Goal: Task Accomplishment & Management: Manage account settings

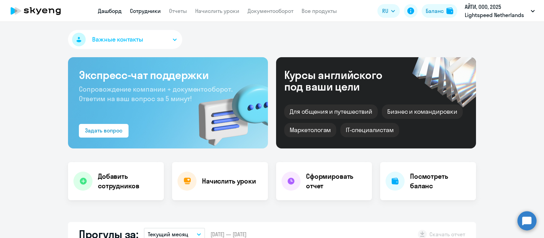
select select "30"
click at [151, 11] on link "Сотрудники" at bounding box center [145, 10] width 31 height 7
select select "30"
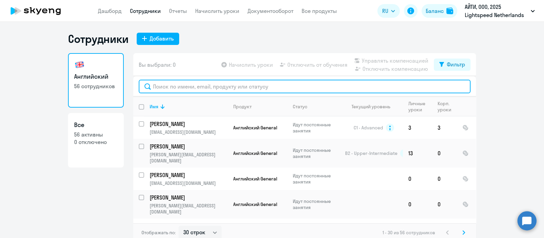
click at [231, 85] on input "text" at bounding box center [305, 87] width 332 height 14
paste input "[PERSON_NAME][EMAIL_ADDRESS][DOMAIN_NAME]"
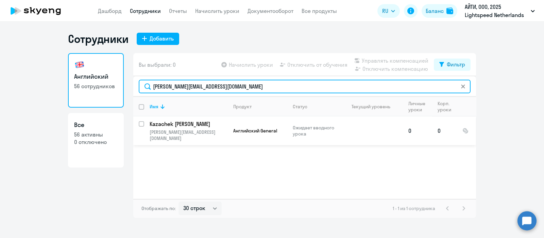
type input "[PERSON_NAME][EMAIL_ADDRESS][DOMAIN_NAME]"
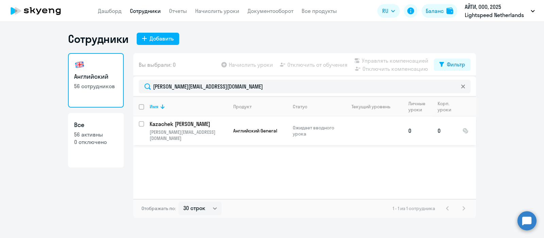
click at [197, 127] on p "Kazachek [PERSON_NAME]" at bounding box center [188, 123] width 77 height 7
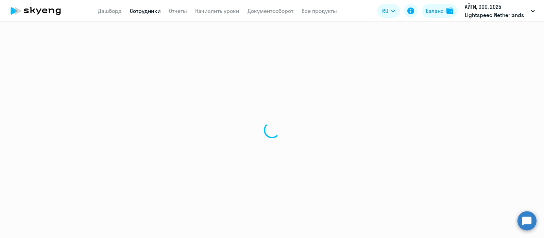
select select "english"
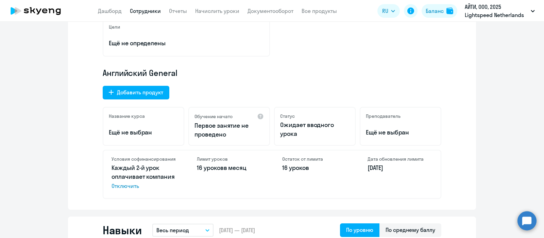
scroll to position [181, 0]
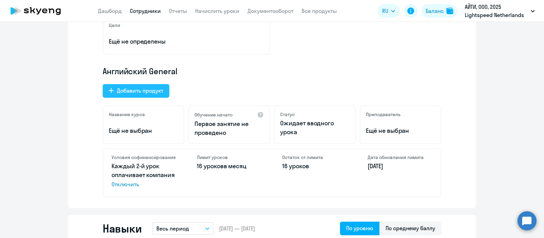
click at [143, 89] on div "Добавить продукт" at bounding box center [140, 90] width 46 height 8
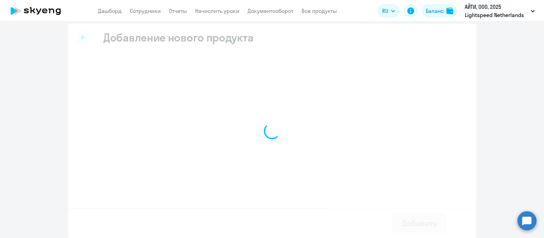
select select "french_adult_not_native_speaker_premium"
select select "english"
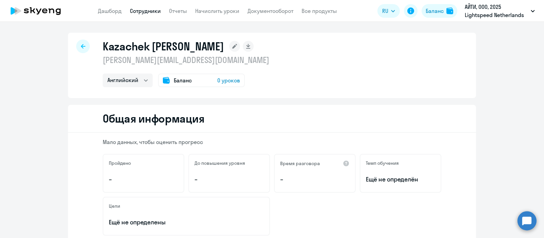
scroll to position [147, 0]
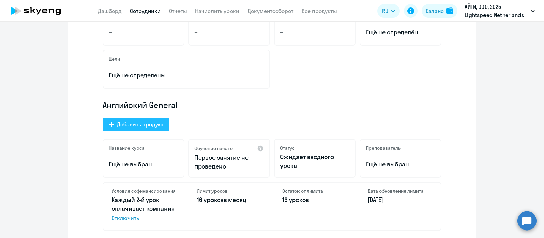
click at [132, 128] on button "Добавить продукт" at bounding box center [136, 125] width 67 height 14
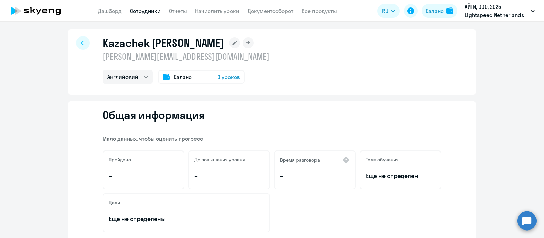
select select "english_adult_not_native_speaker_premium"
